Goal: Information Seeking & Learning: Learn about a topic

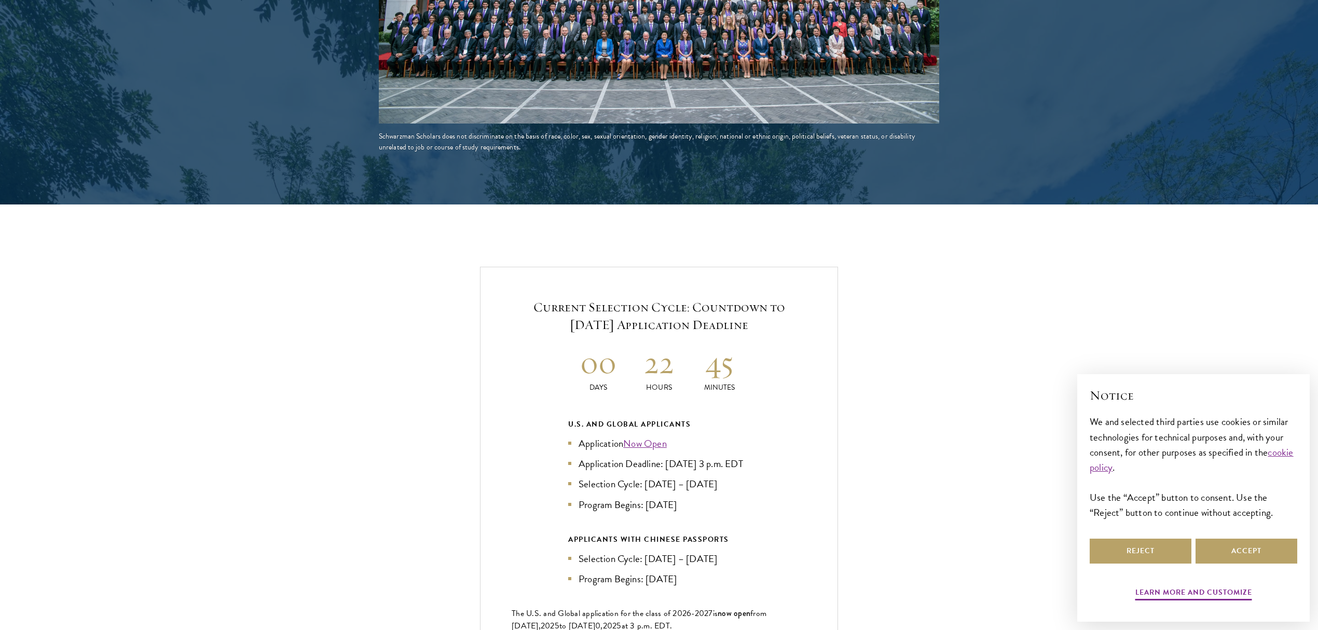
scroll to position [1986, 0]
click at [641, 435] on link "Now Open" at bounding box center [645, 442] width 44 height 15
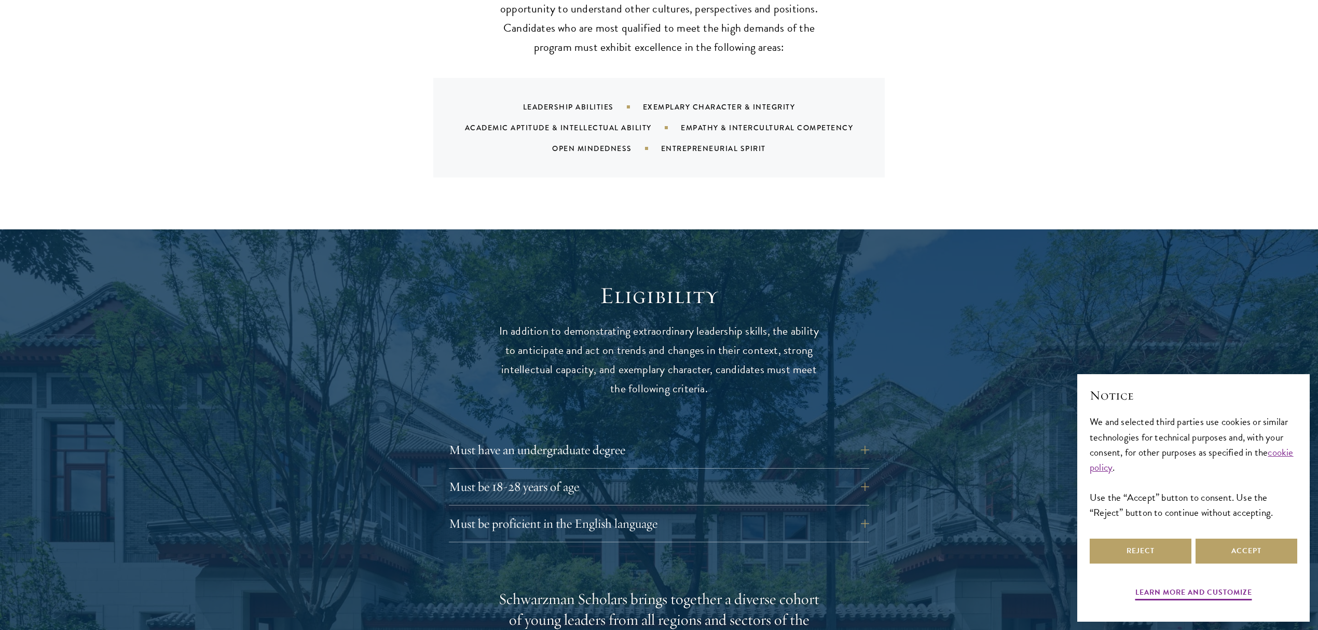
scroll to position [1106, 0]
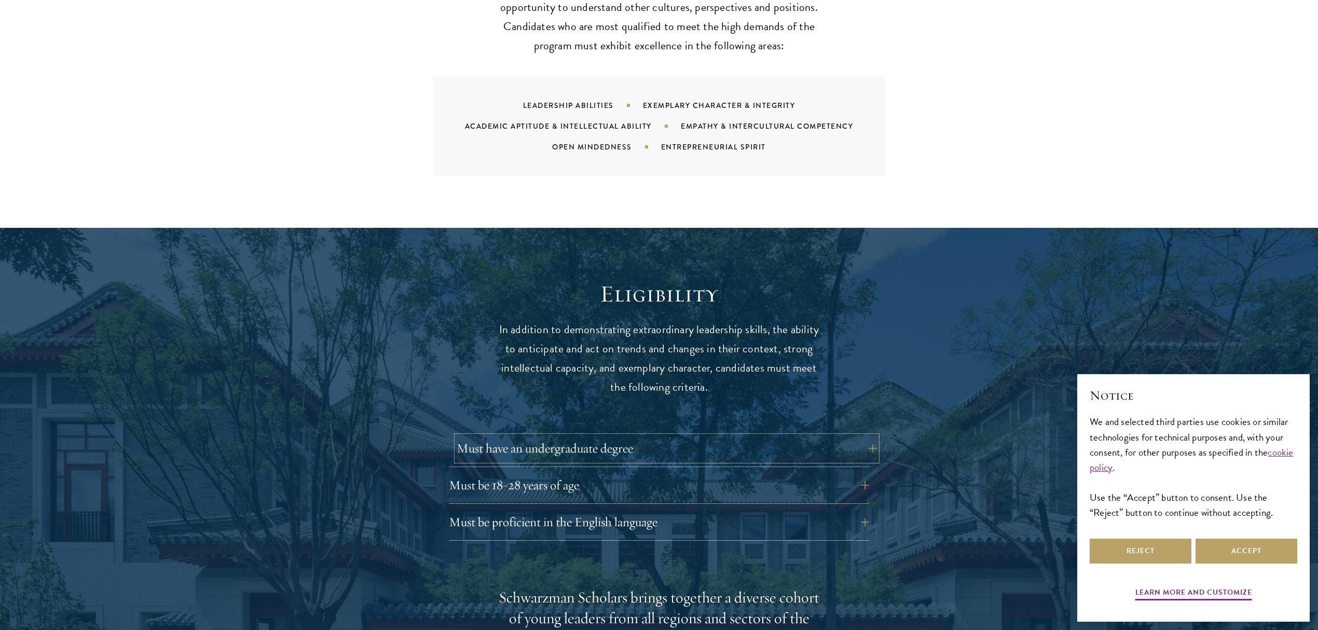
click at [862, 436] on button "Must have an undergraduate degree" at bounding box center [667, 448] width 420 height 25
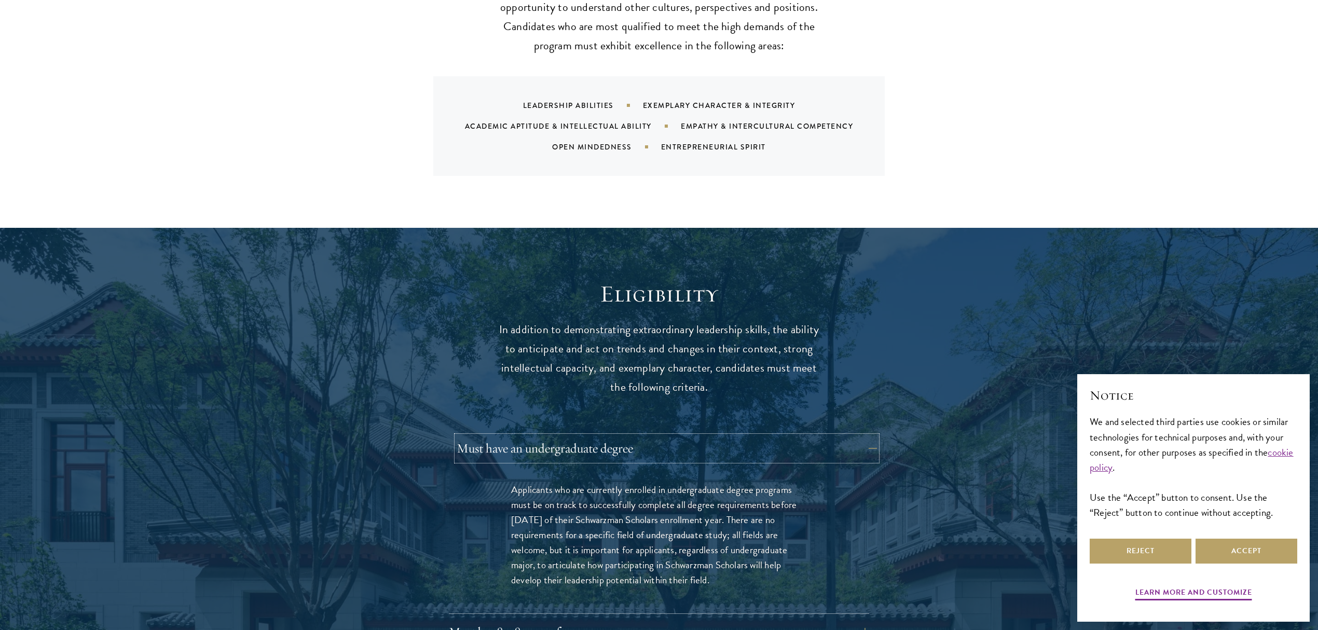
click at [874, 436] on button "Must have an undergraduate degree" at bounding box center [667, 448] width 420 height 25
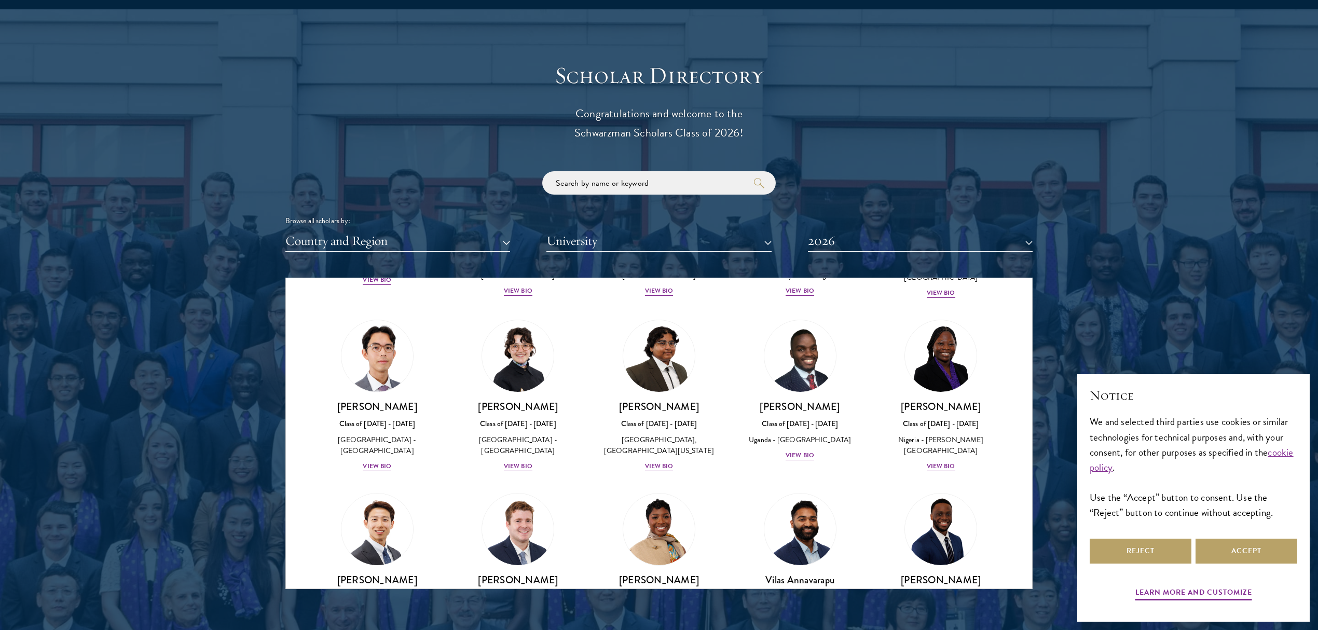
scroll to position [1101, 0]
click at [385, 465] on div "View Bio" at bounding box center [377, 466] width 29 height 10
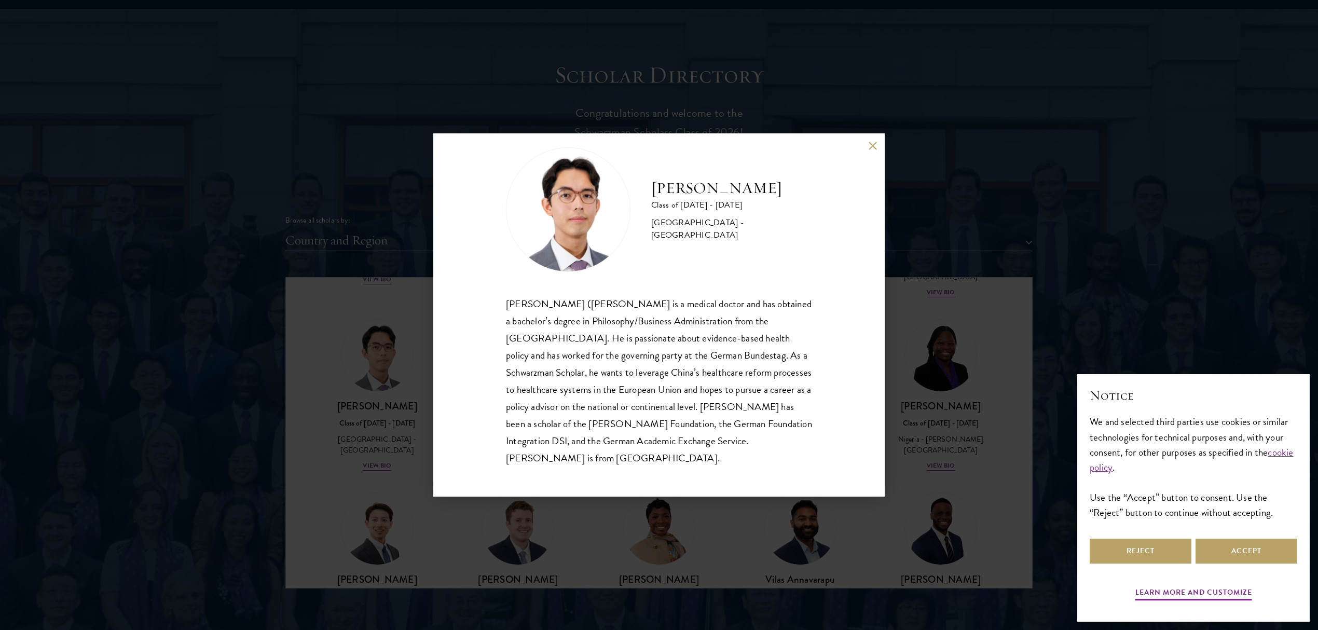
scroll to position [18, 0]
click at [665, 385] on div "Siegfried (Jason) Adelhoefer is a medical doctor and has obtained a bachelor’s …" at bounding box center [659, 380] width 306 height 171
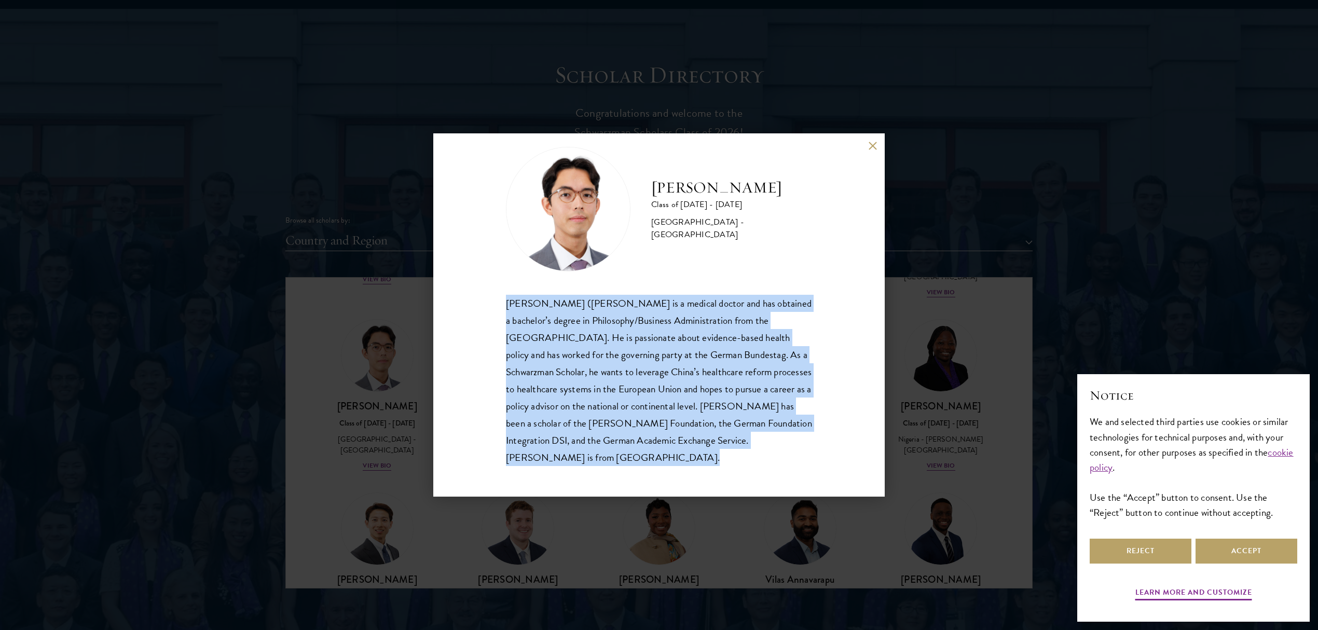
click at [665, 385] on div "Siegfried (Jason) Adelhoefer is a medical doctor and has obtained a bachelor’s …" at bounding box center [659, 380] width 306 height 171
copy body "Siegfried (Jason) Adelhoefer is a medical doctor and has obtained a bachelor’s …"
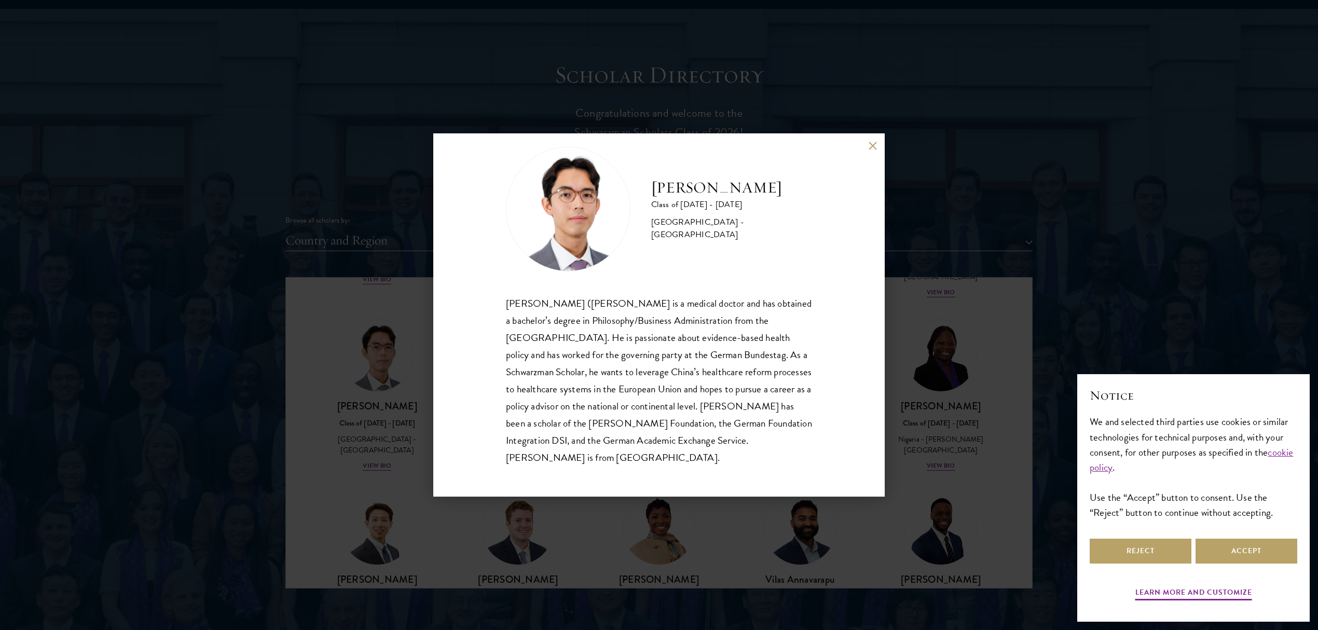
click at [1141, 223] on div "Jason Adelhoefer Class of 2025 - 2026 Germany - Berlin Humboldt University Sieg…" at bounding box center [659, 315] width 1318 height 630
